Goal: Information Seeking & Learning: Learn about a topic

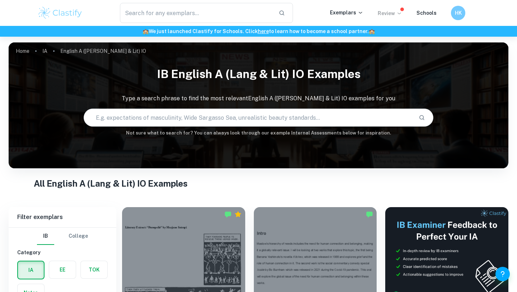
click at [385, 13] on p "Review" at bounding box center [390, 13] width 24 height 8
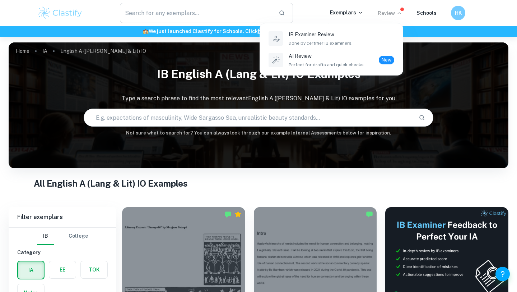
click at [437, 70] on div at bounding box center [258, 146] width 517 height 292
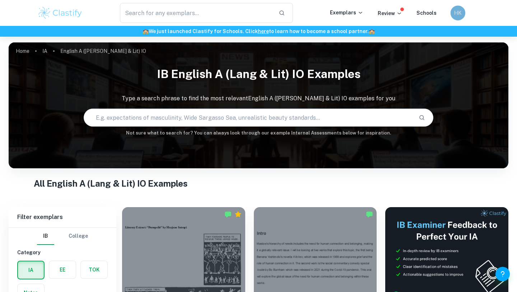
click at [459, 17] on div "HK" at bounding box center [458, 12] width 15 height 15
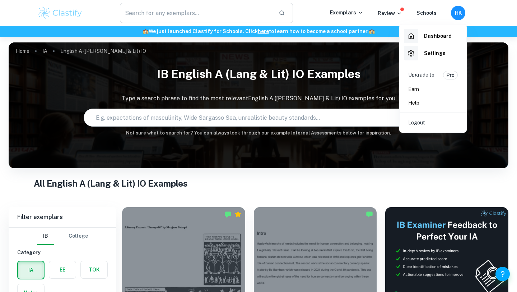
click at [353, 156] on div at bounding box center [258, 146] width 517 height 292
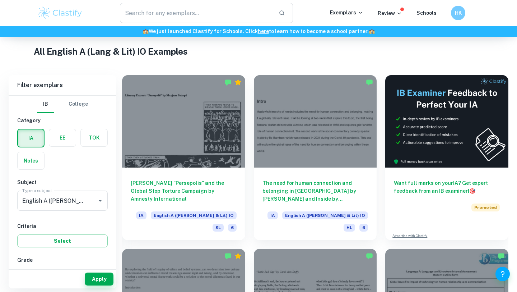
scroll to position [133, 0]
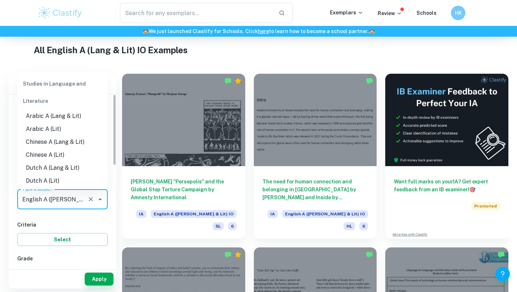
click at [56, 204] on input "English A ([PERSON_NAME] & Lit) IO" at bounding box center [52, 199] width 64 height 14
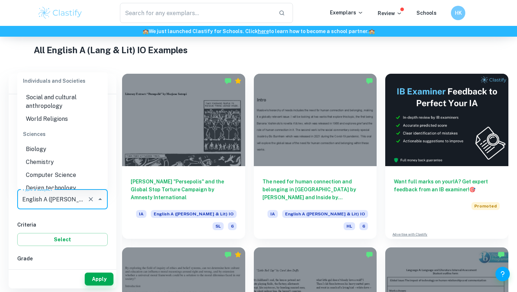
scroll to position [859, 0]
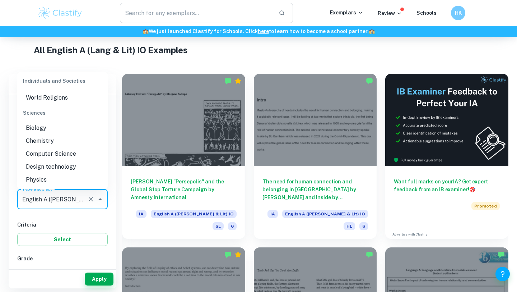
click at [56, 173] on li "Physics" at bounding box center [62, 179] width 91 height 13
type input "Physics"
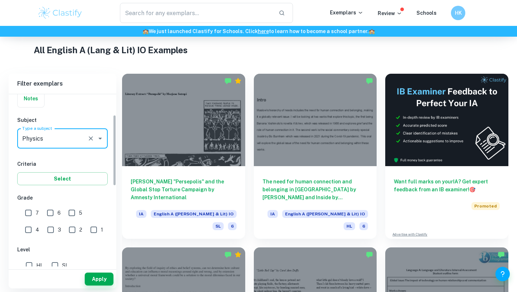
scroll to position [88, 0]
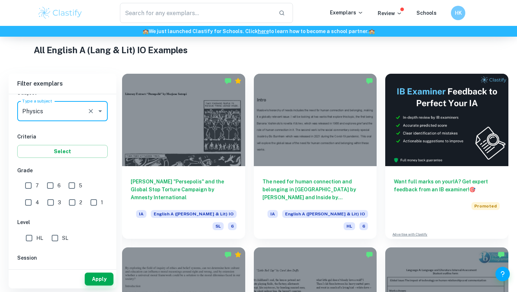
click at [31, 185] on input "7" at bounding box center [28, 185] width 14 height 14
checkbox input "true"
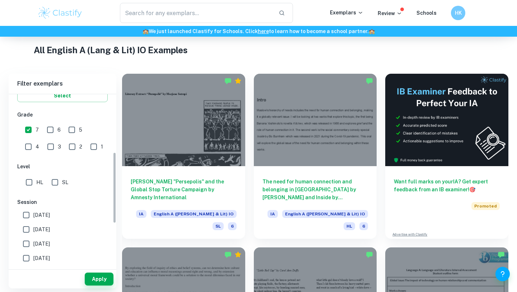
scroll to position [173, 0]
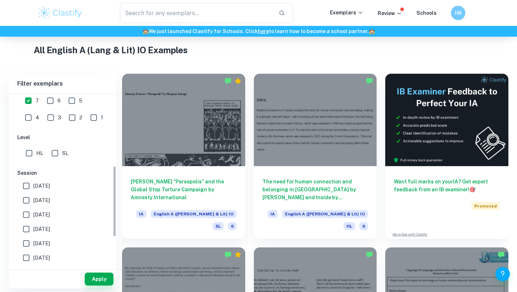
click at [31, 156] on input "HL" at bounding box center [29, 153] width 14 height 14
checkbox input "true"
click at [94, 277] on button "Apply" at bounding box center [99, 278] width 29 height 13
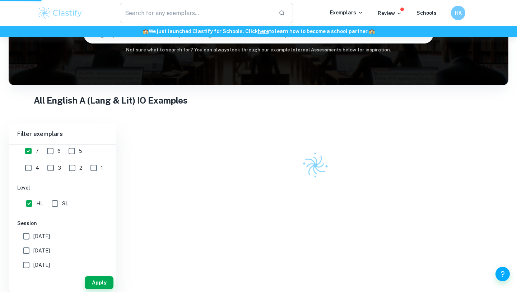
scroll to position [79, 0]
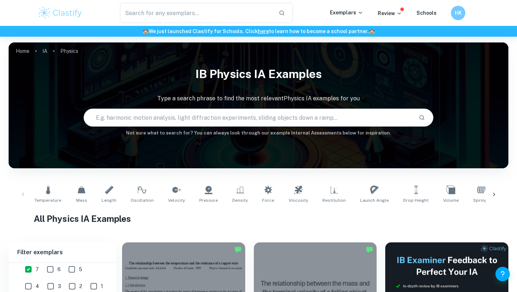
scroll to position [54, 0]
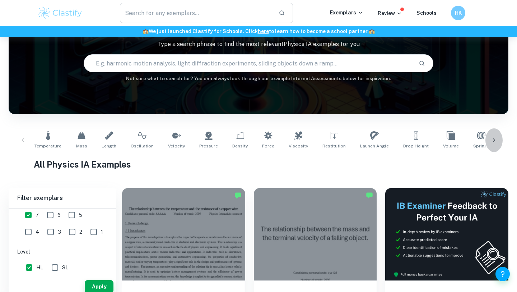
click at [496, 139] on icon at bounding box center [494, 140] width 7 height 7
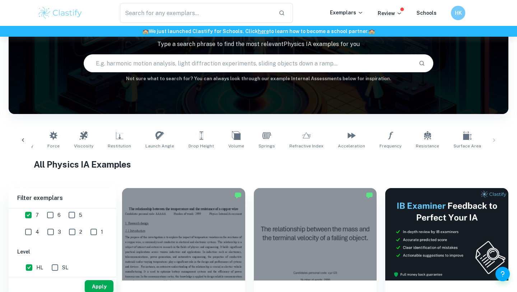
scroll to position [0, 222]
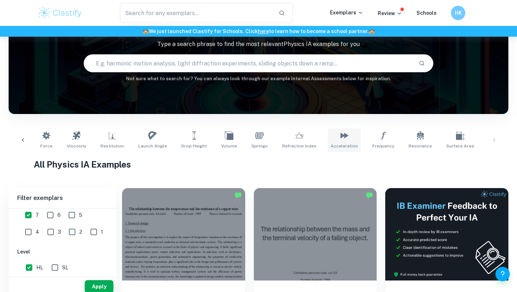
click at [340, 139] on icon at bounding box center [344, 135] width 9 height 9
type input "Acceleration"
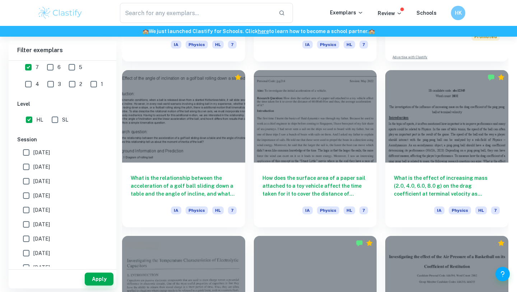
scroll to position [350, 0]
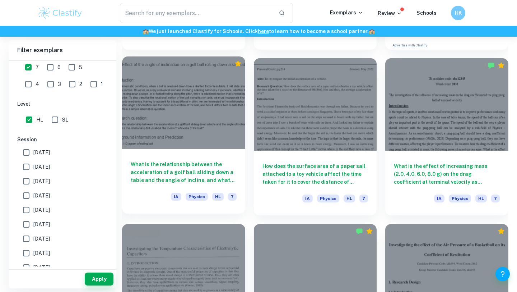
click at [194, 143] on div at bounding box center [183, 102] width 123 height 92
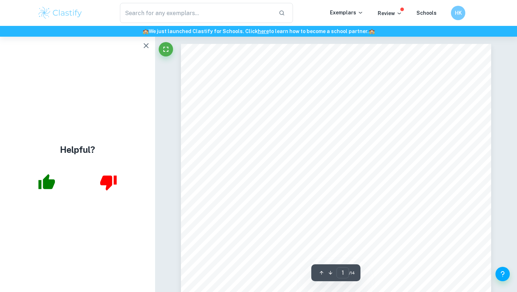
scroll to position [8, 0]
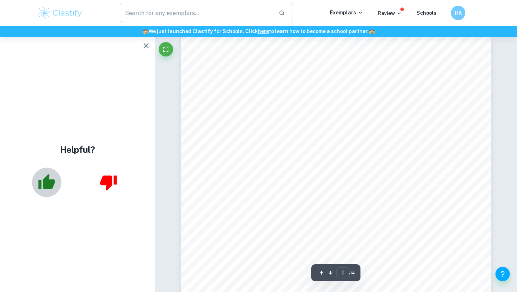
click at [55, 188] on icon "button" at bounding box center [47, 182] width 18 height 18
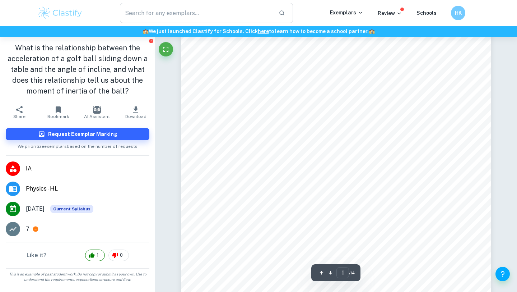
scroll to position [123, 0]
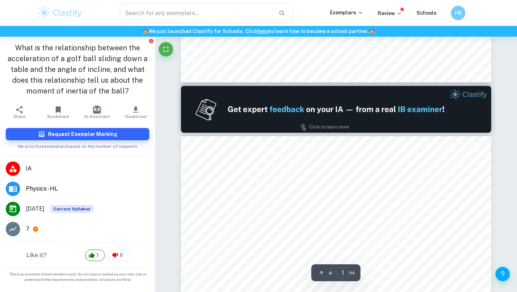
type input "2"
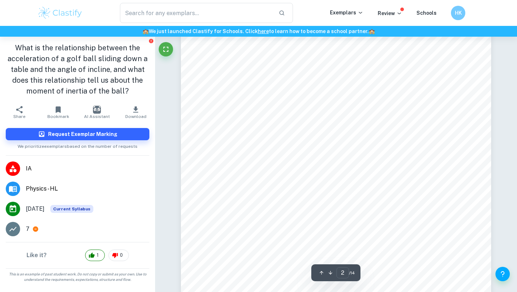
scroll to position [653, 0]
